Goal: Use online tool/utility: Utilize a website feature to perform a specific function

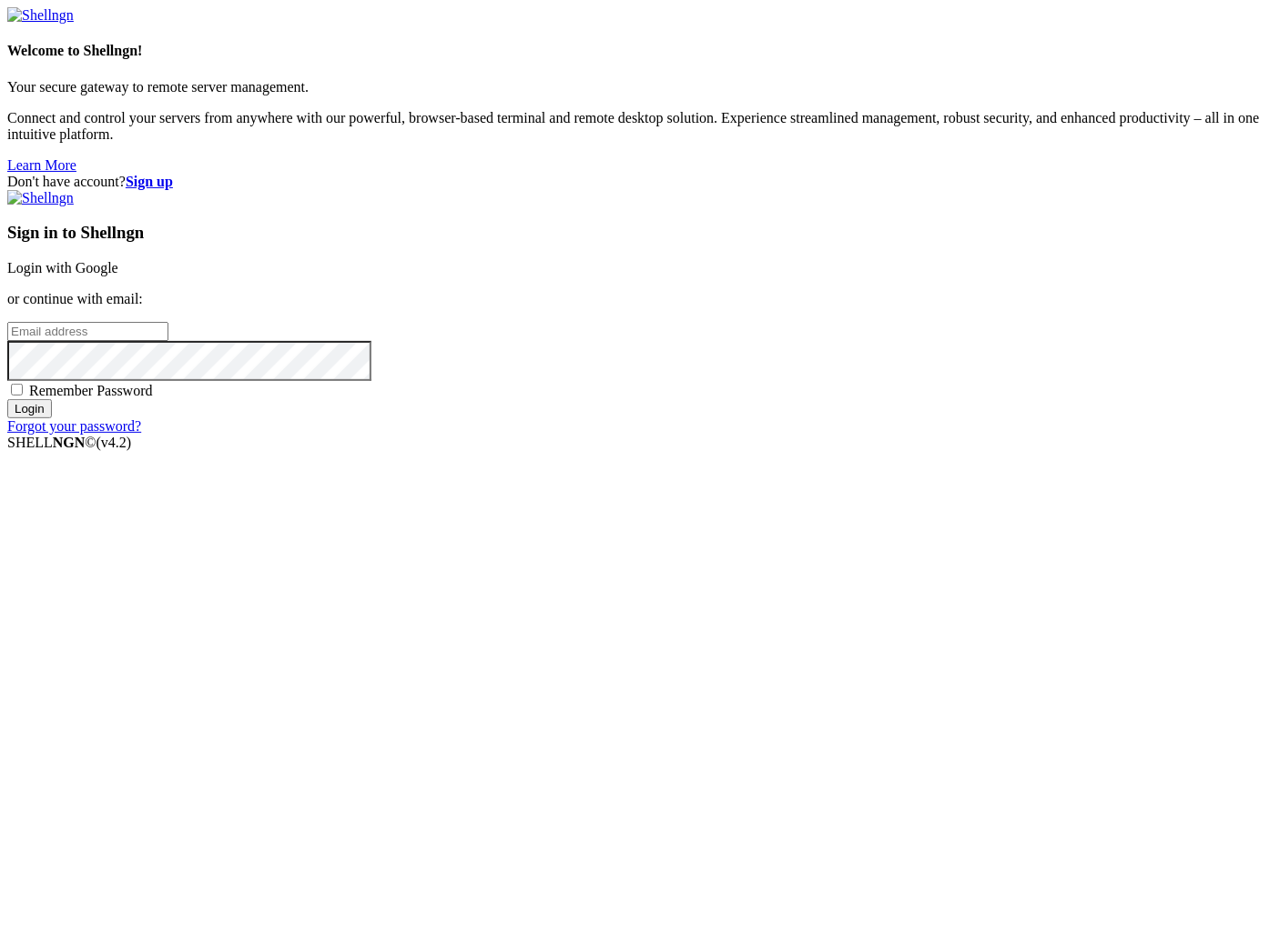
click at [118, 275] on link "Login with Google" at bounding box center [62, 268] width 111 height 16
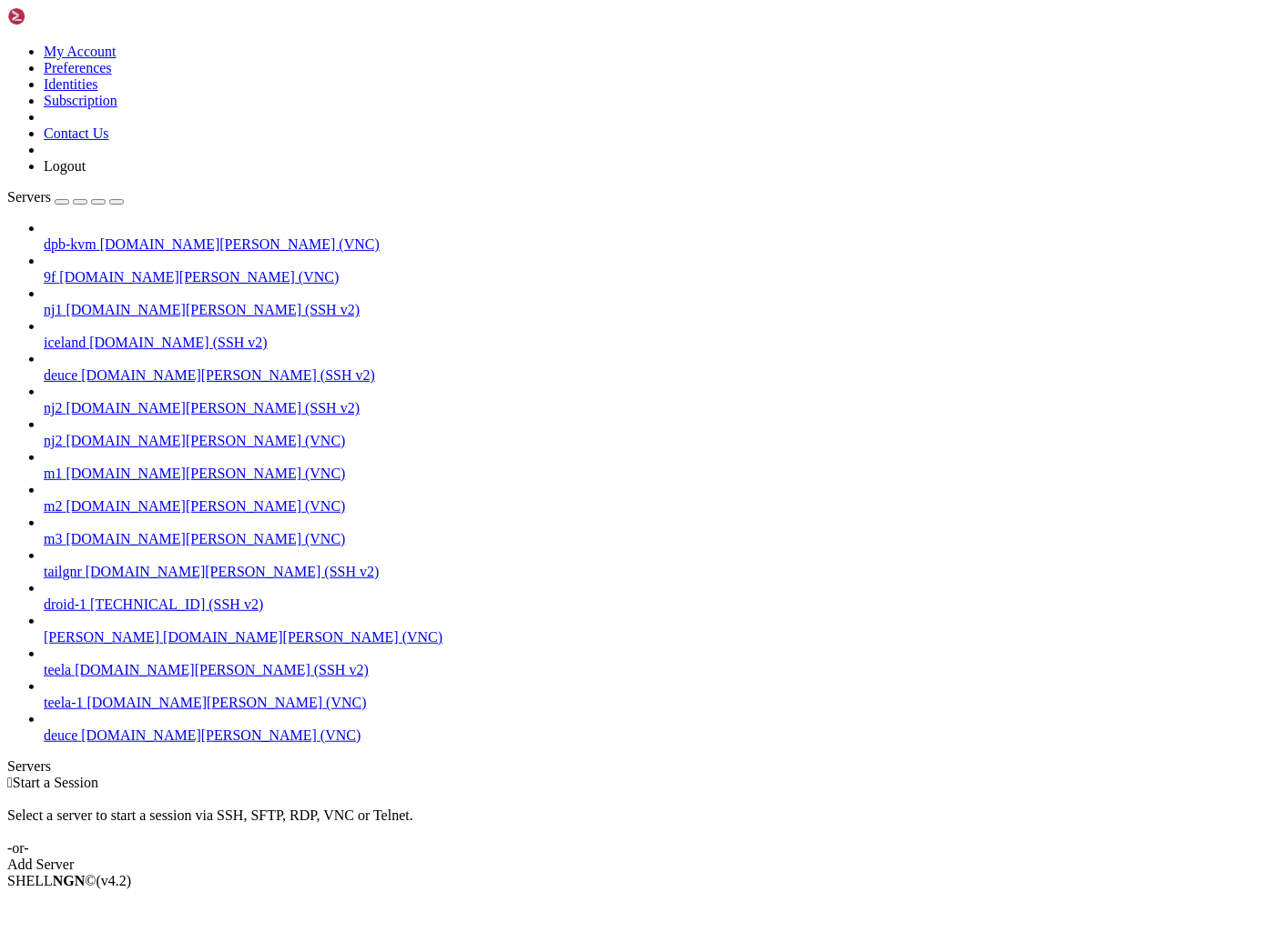
click at [153, 743] on span "[DOMAIN_NAME][PERSON_NAME] (VNC)" at bounding box center [220, 736] width 279 height 16
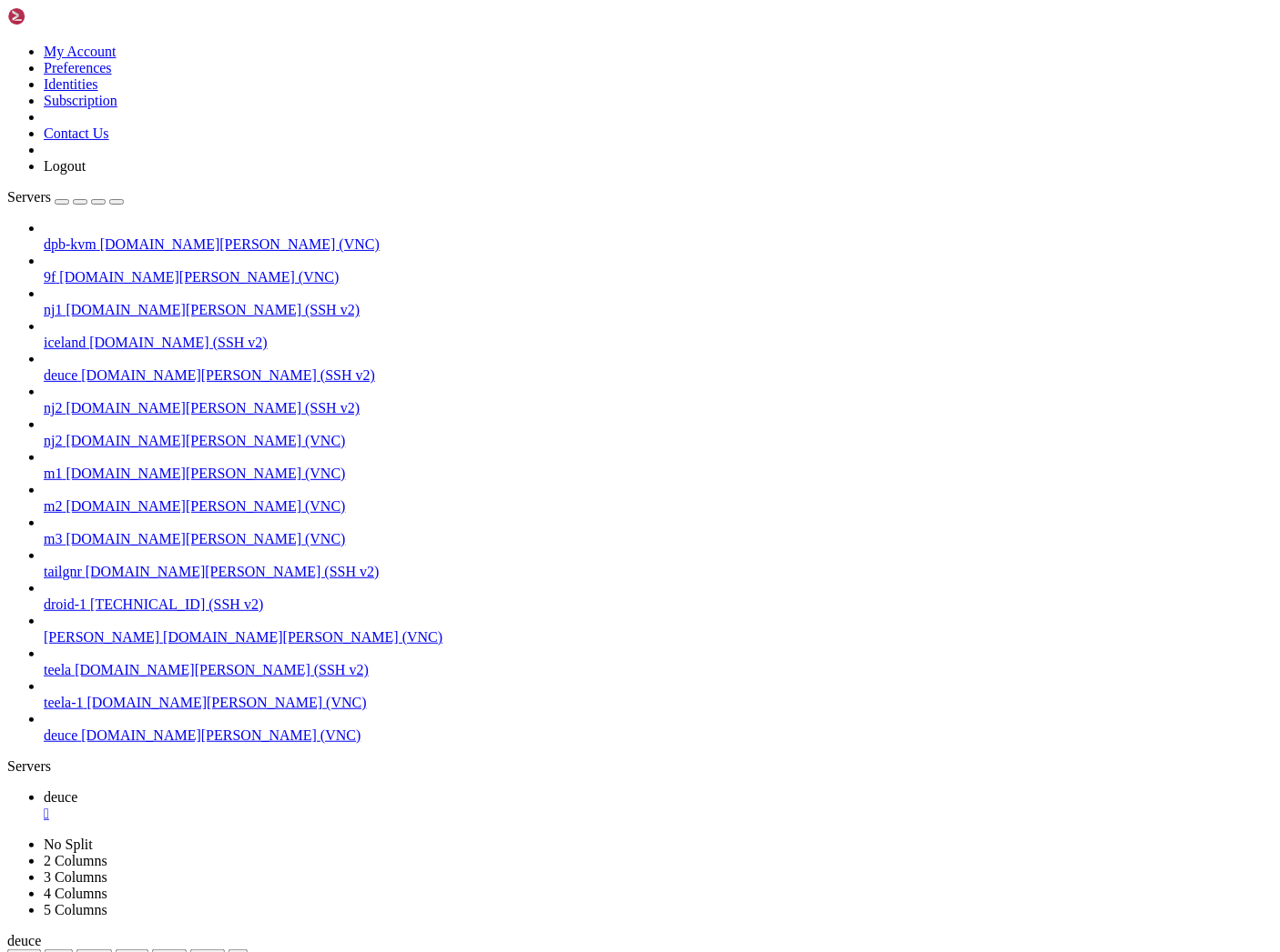
click at [116, 202] on icon "button" at bounding box center [116, 202] width 0 height 0
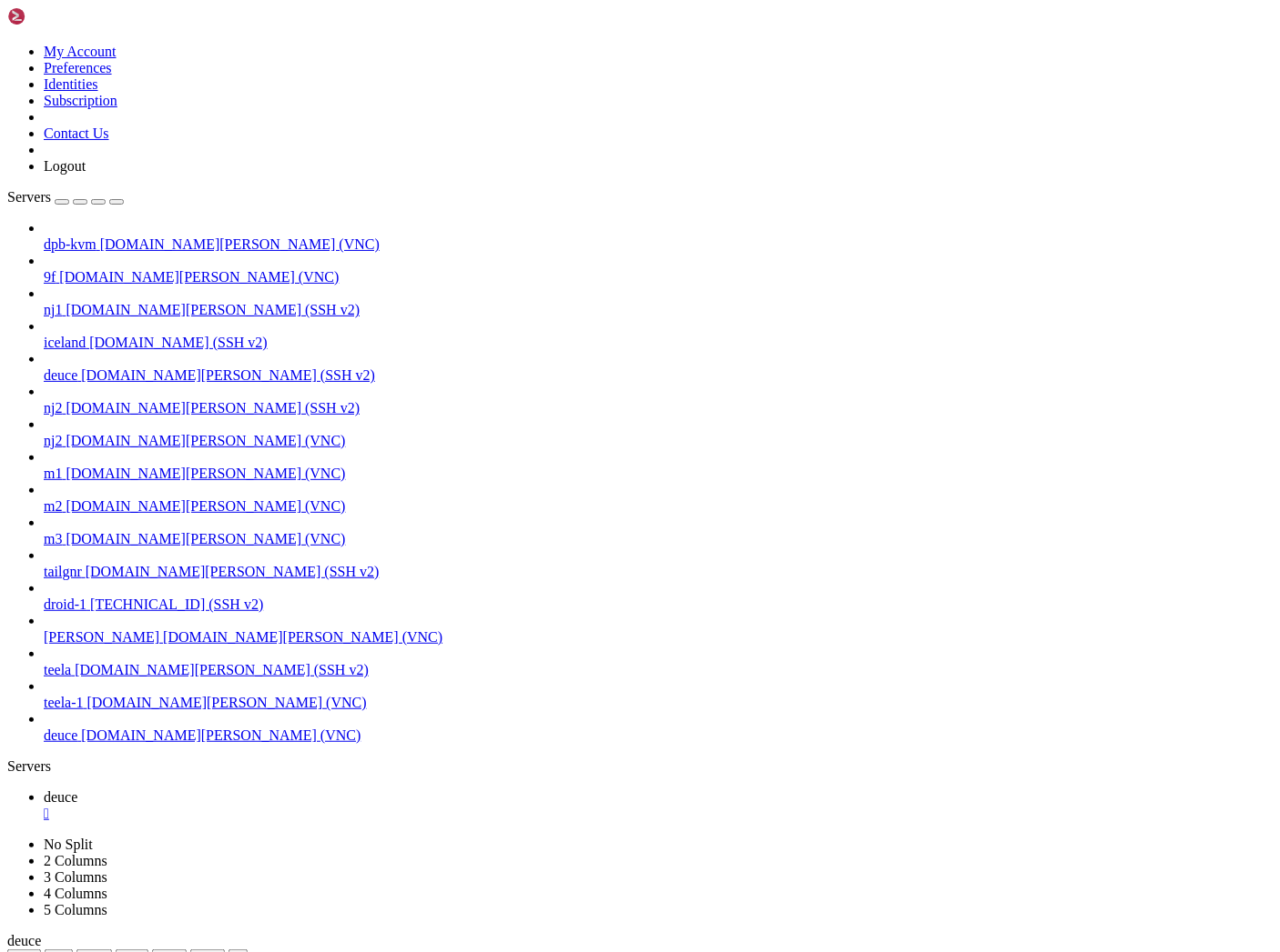
drag, startPoint x: 631, startPoint y: 1275, endPoint x: 328, endPoint y: 1049, distance: 378.0
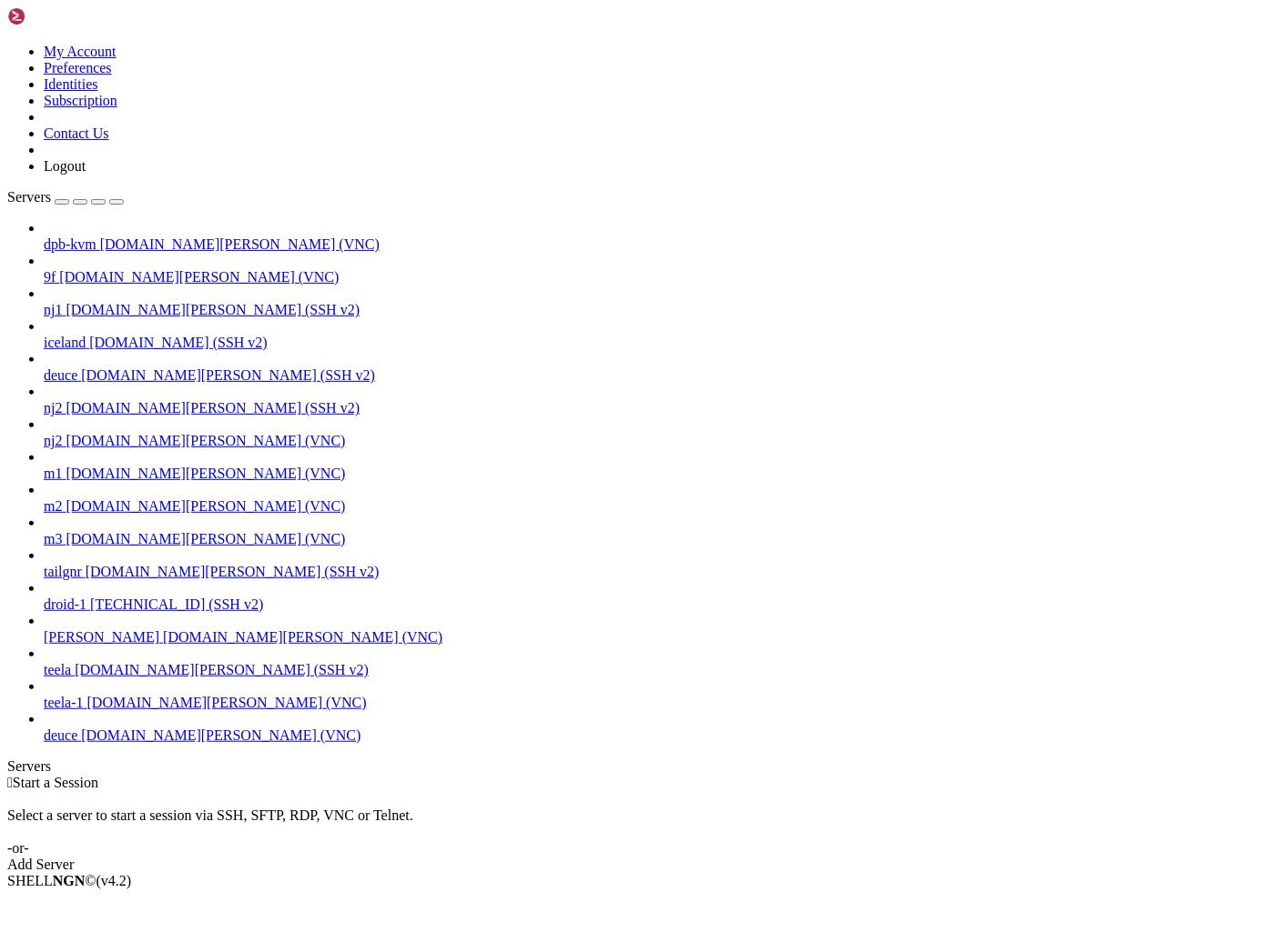
click at [77, 743] on span "deuce" at bounding box center [60, 736] width 34 height 16
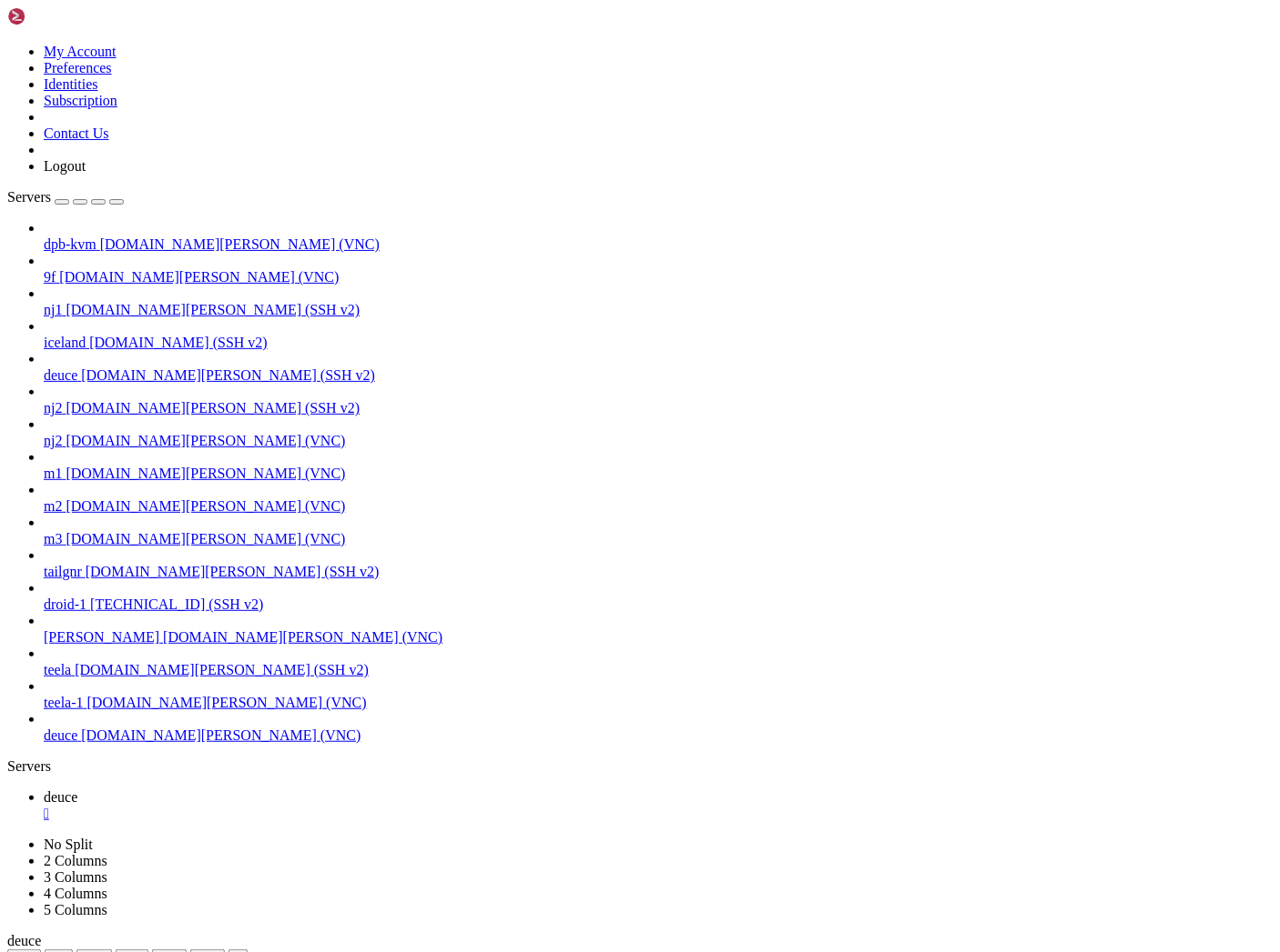
click at [116, 202] on icon "button" at bounding box center [116, 202] width 0 height 0
